Goal: Task Accomplishment & Management: Use online tool/utility

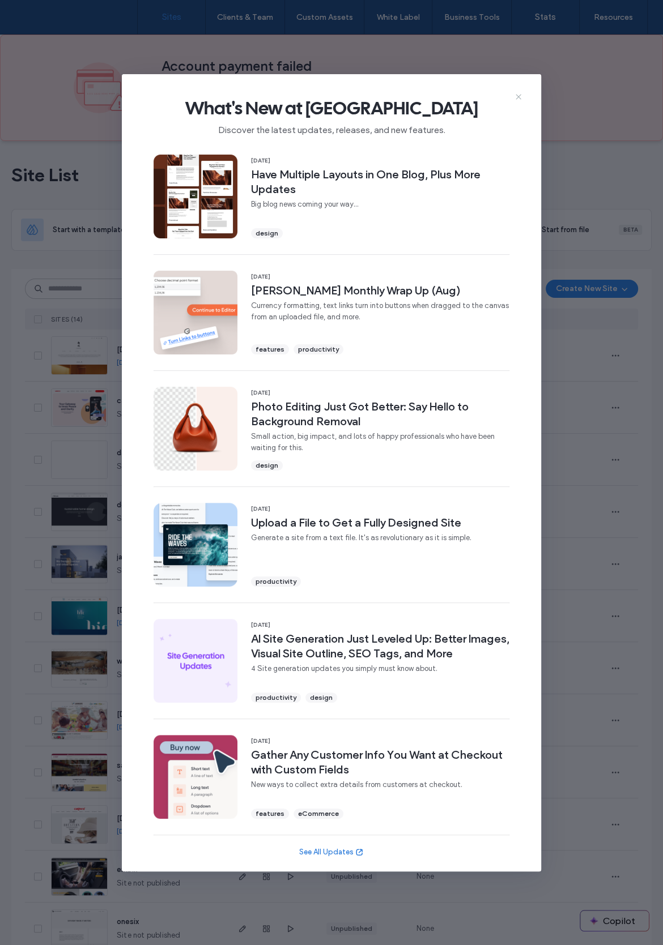
click at [517, 97] on icon at bounding box center [518, 96] width 9 height 9
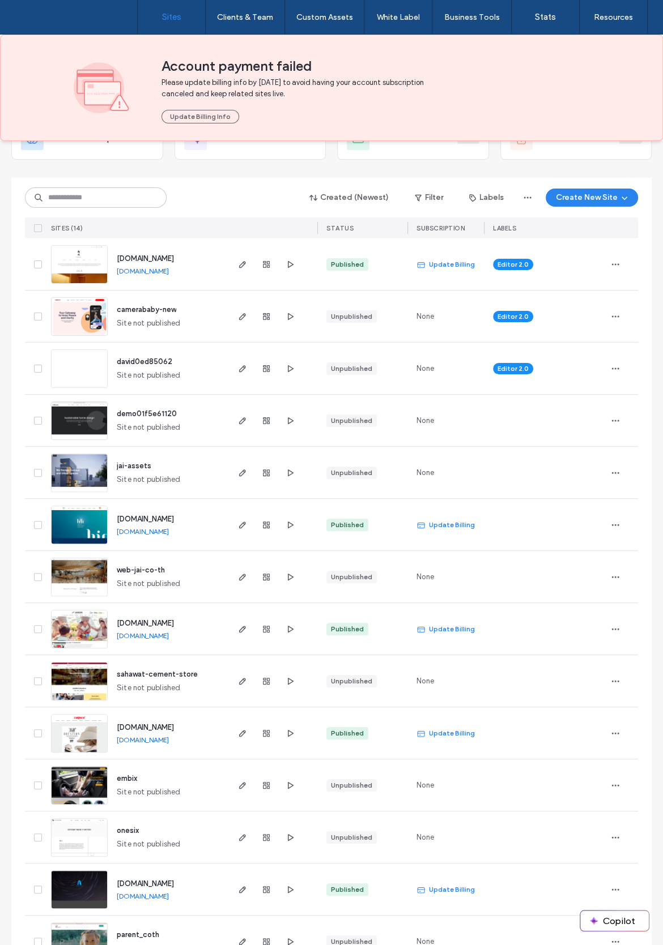
scroll to position [126, 0]
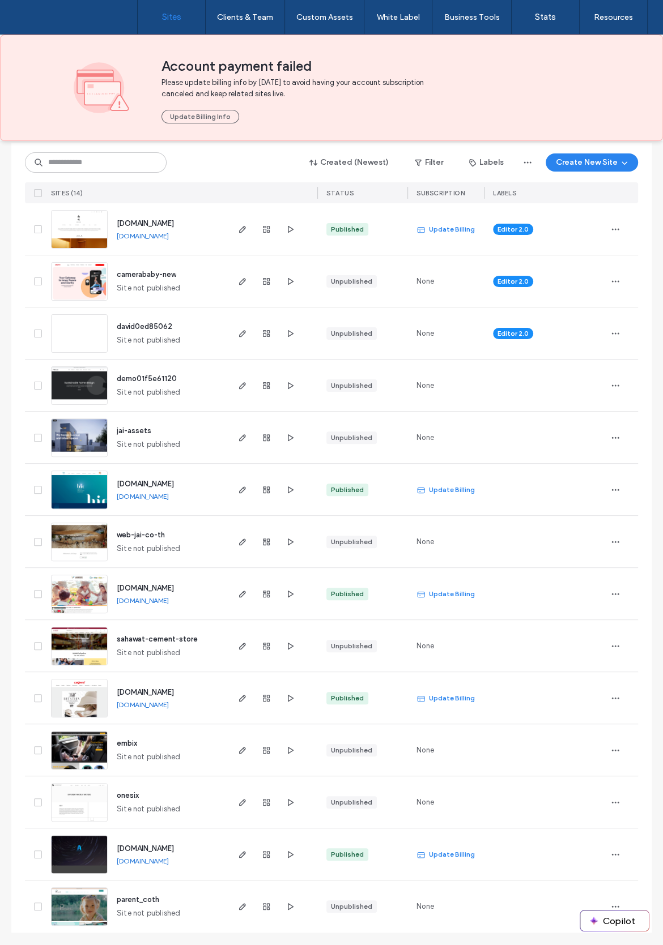
click at [5, 668] on div "Site List Start with a template Get a head start with AI Collect content first …" at bounding box center [331, 481] width 663 height 932
click at [241, 591] on use "button" at bounding box center [242, 594] width 7 height 7
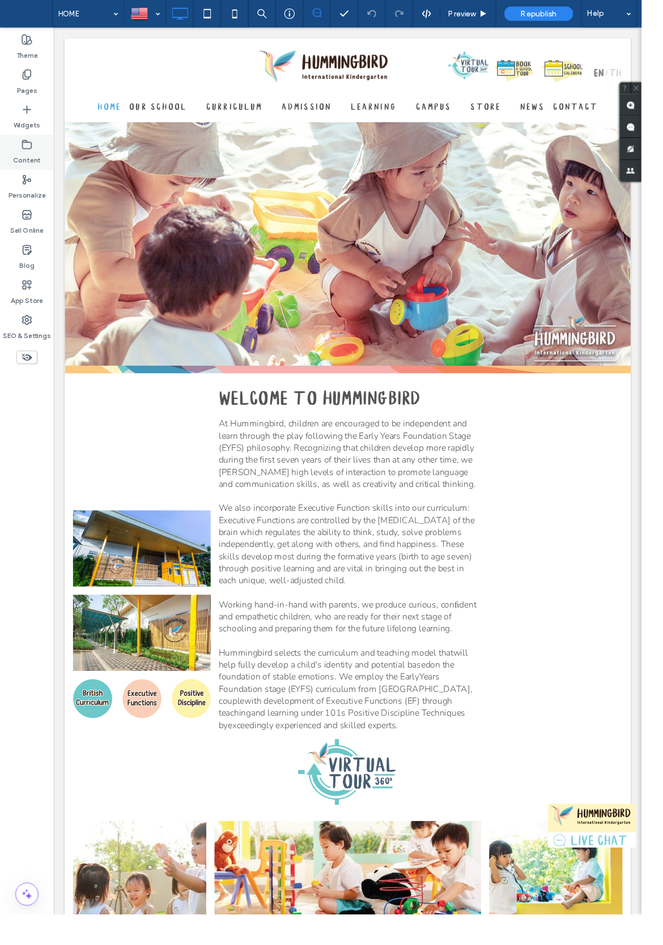
click at [32, 156] on label "Content" at bounding box center [28, 163] width 29 height 16
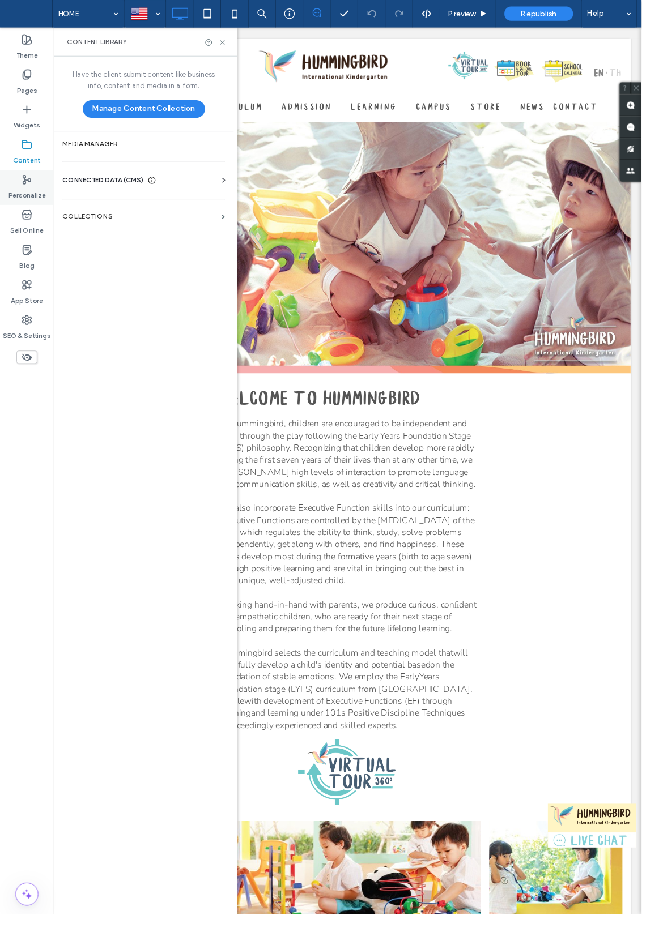
click at [23, 198] on label "Personalize" at bounding box center [27, 199] width 39 height 16
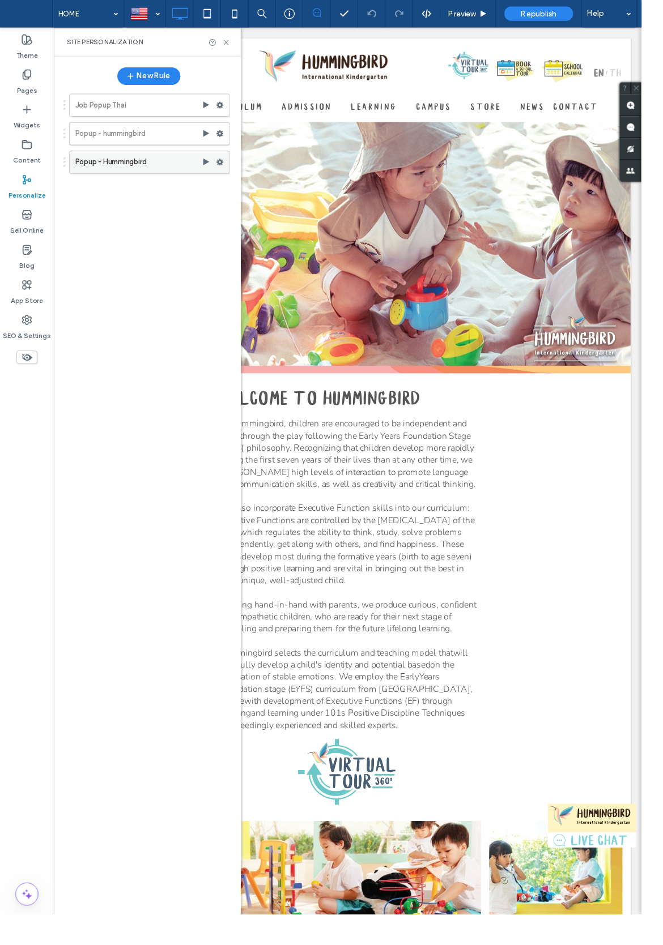
click at [151, 173] on label "Popup - Hummingbird" at bounding box center [143, 167] width 131 height 23
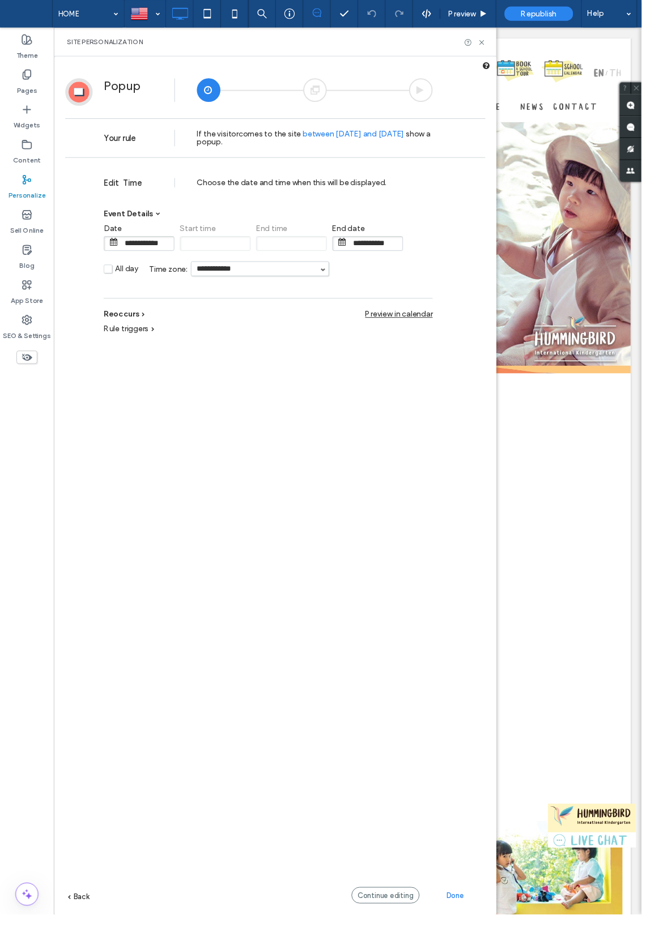
click at [22, 187] on icon at bounding box center [27, 185] width 11 height 11
click at [33, 194] on label "Personalize" at bounding box center [27, 199] width 39 height 16
click at [32, 191] on label "Personalize" at bounding box center [27, 199] width 39 height 16
click at [27, 156] on label "Content" at bounding box center [28, 163] width 29 height 16
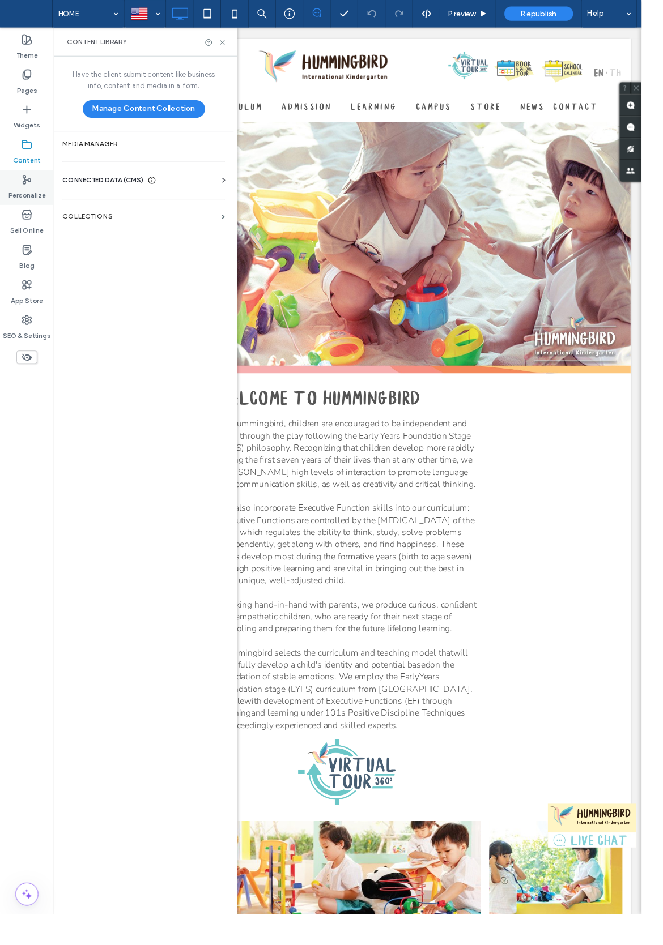
click at [30, 186] on icon at bounding box center [27, 185] width 11 height 11
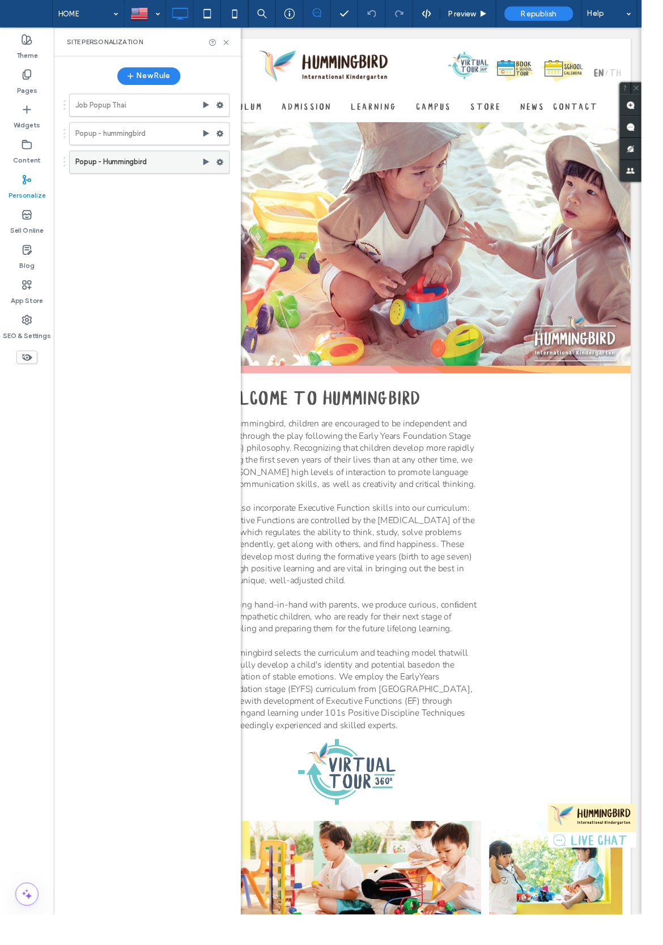
click at [228, 167] on use at bounding box center [227, 167] width 7 height 7
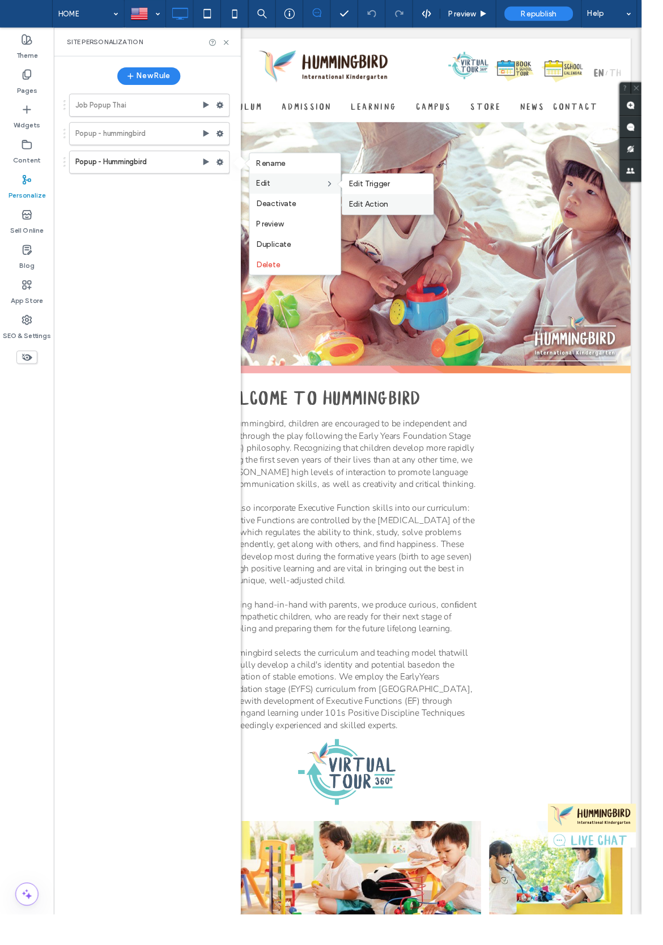
click at [398, 206] on span "Edit Action" at bounding box center [380, 211] width 41 height 10
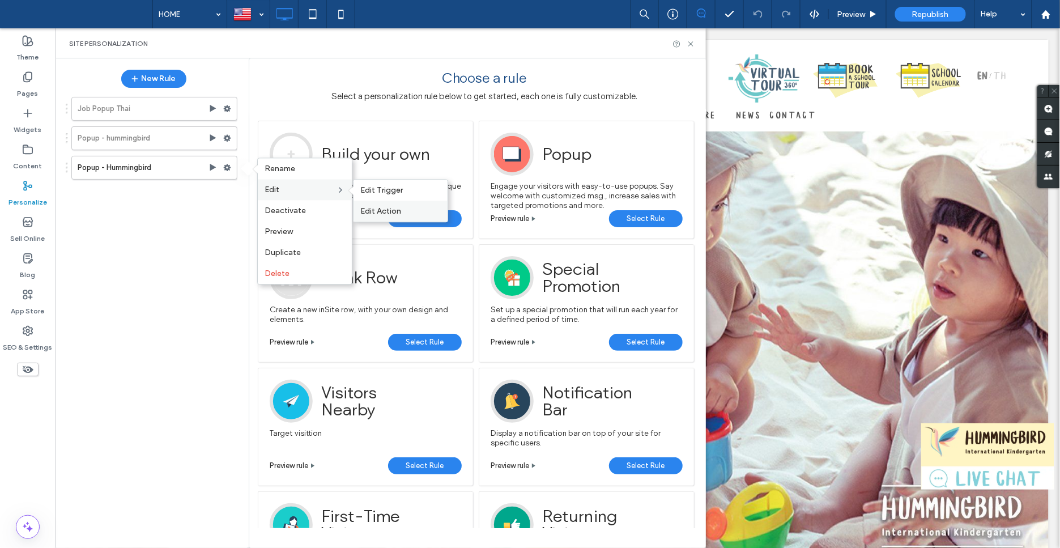
click at [368, 216] on div "Edit Action" at bounding box center [400, 210] width 94 height 21
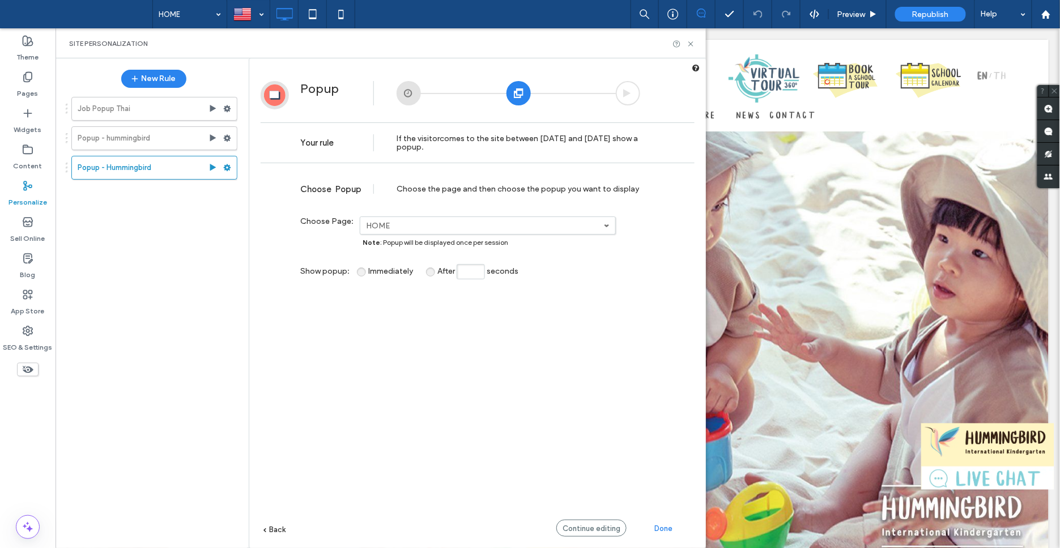
click at [668, 440] on div "**********" at bounding box center [478, 375] width 434 height 413
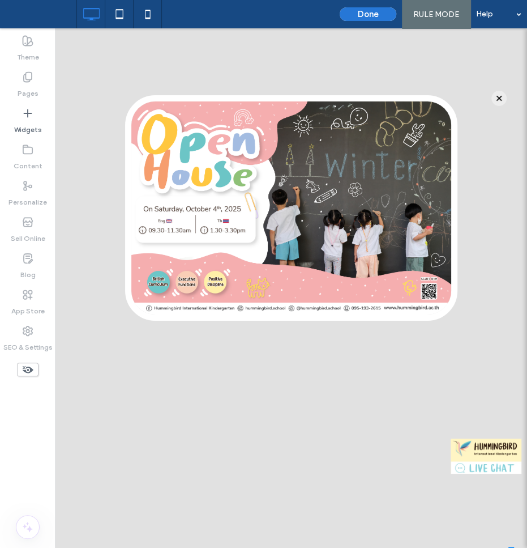
click at [365, 10] on button "Done" at bounding box center [368, 14] width 57 height 14
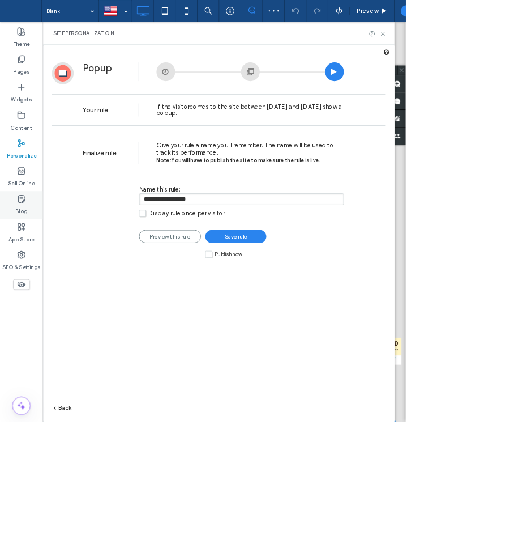
click at [23, 267] on label "Blog" at bounding box center [27, 272] width 15 height 16
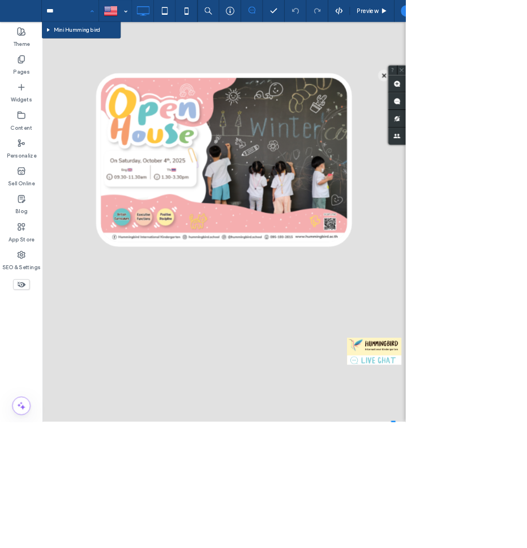
type input "****"
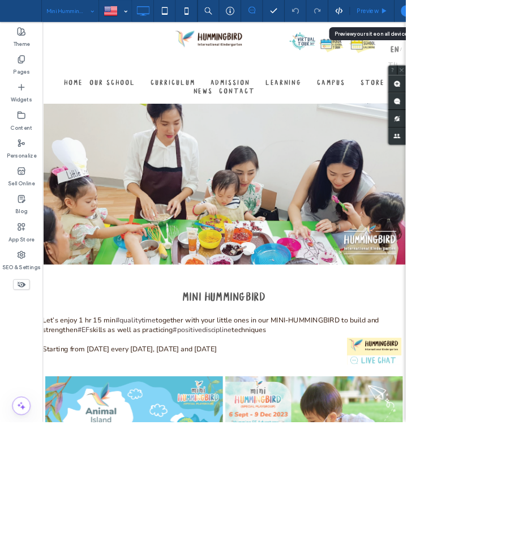
click at [465, 10] on span "Preview" at bounding box center [477, 15] width 28 height 10
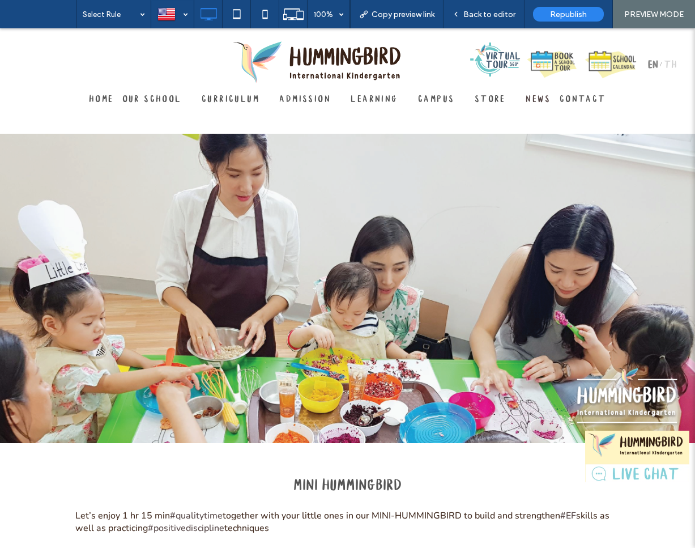
click at [535, 98] on span "NEWS" at bounding box center [538, 100] width 25 height 11
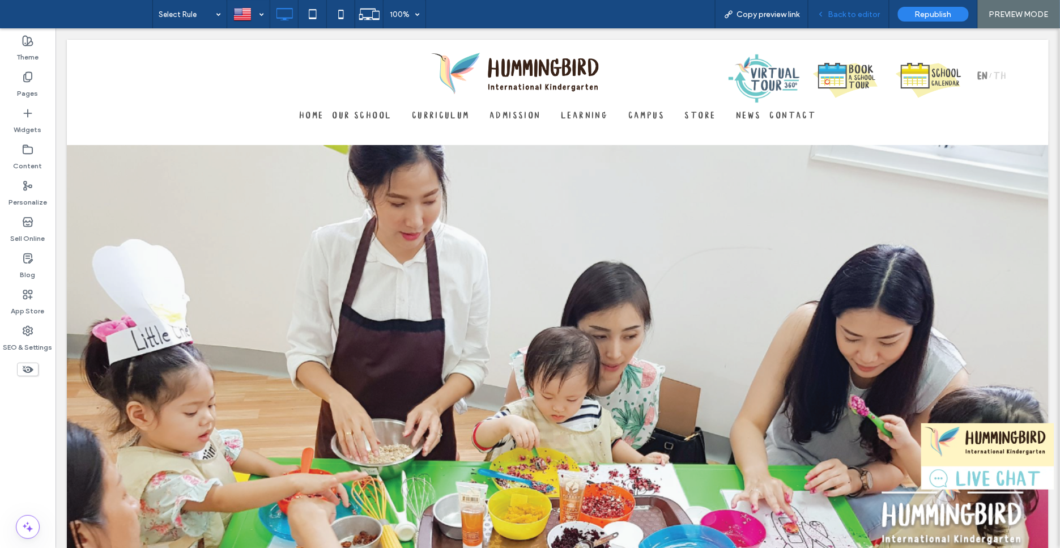
click at [851, 10] on span "Back to editor" at bounding box center [854, 15] width 52 height 10
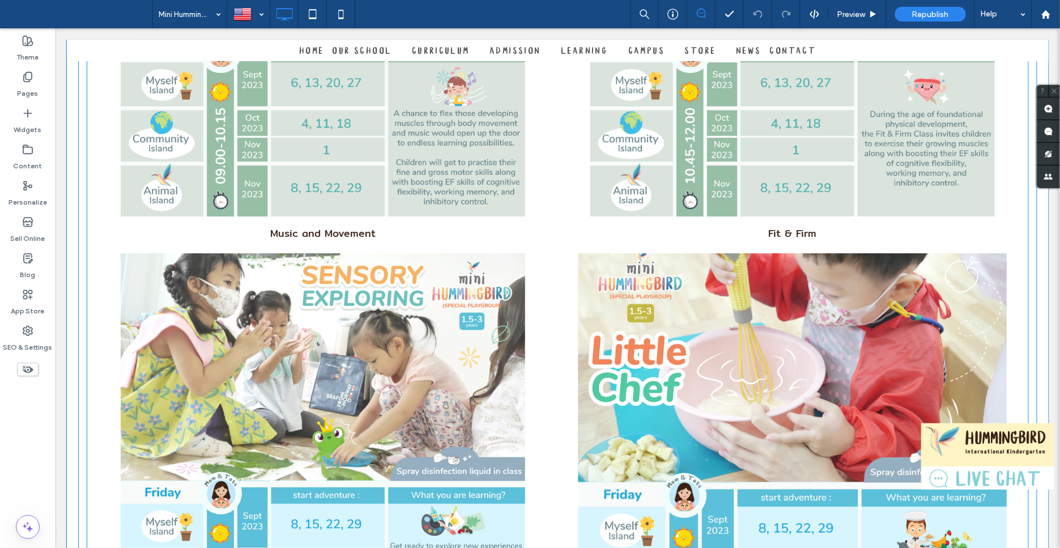
scroll to position [1794, 0]
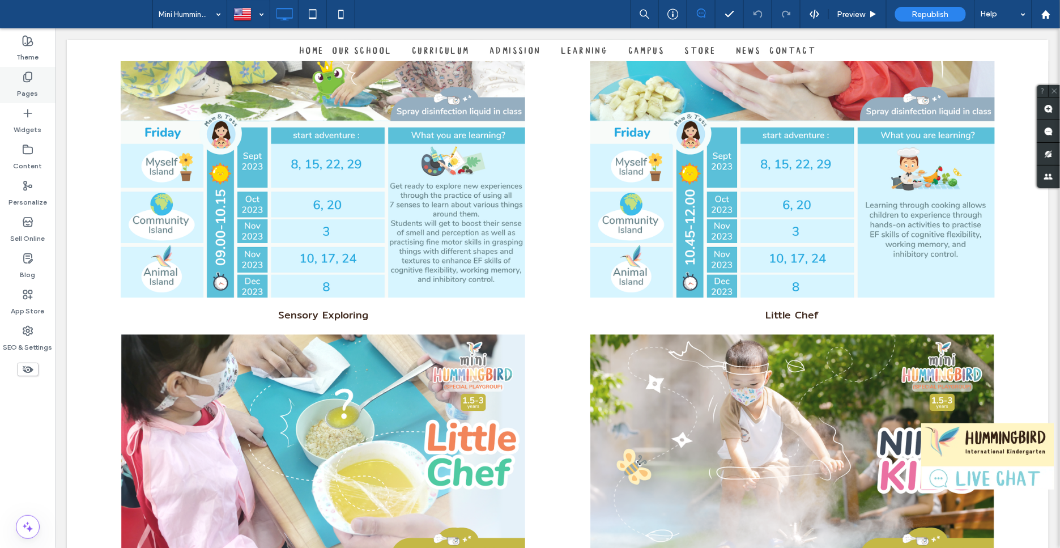
click at [35, 84] on label "Pages" at bounding box center [28, 91] width 21 height 16
